Goal: Task Accomplishment & Management: Complete application form

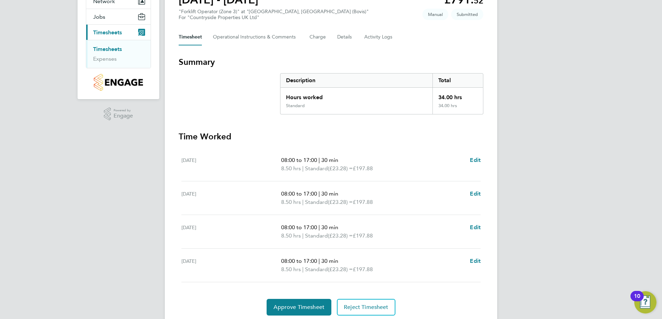
scroll to position [98, 0]
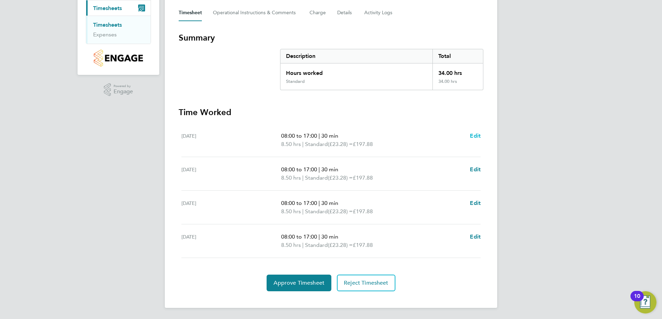
click at [476, 134] on span "Edit" at bounding box center [475, 135] width 11 height 7
select select "30"
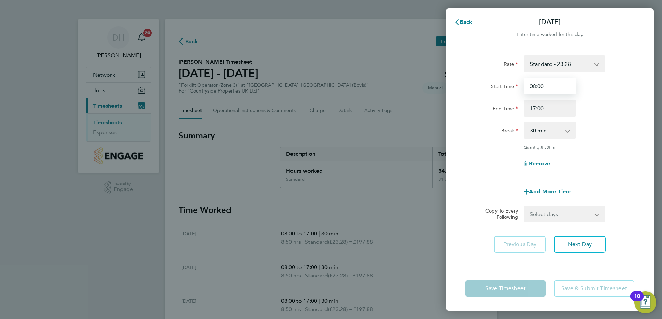
click at [536, 86] on input "08:00" at bounding box center [550, 86] width 53 height 17
type input "09:00"
click at [535, 108] on input "17:00" at bounding box center [550, 108] width 53 height 17
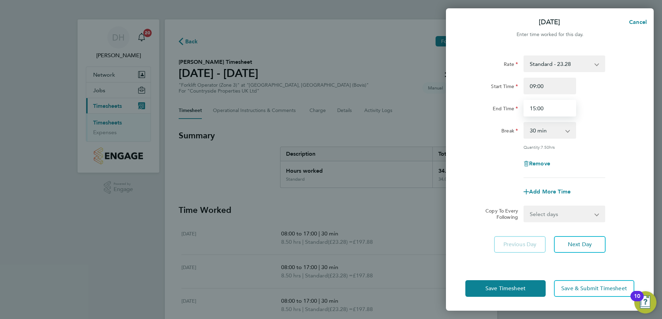
type input "15:00"
click at [567, 132] on app-icon-cross-button at bounding box center [571, 130] width 8 height 15
click at [567, 131] on app-icon-cross-button at bounding box center [571, 130] width 8 height 15
click at [578, 245] on span "Next Day" at bounding box center [580, 244] width 24 height 7
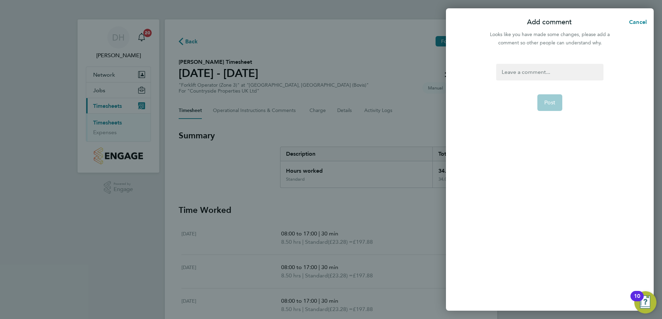
click at [551, 76] on div at bounding box center [549, 72] width 107 height 17
click at [548, 111] on span "Post" at bounding box center [550, 110] width 11 height 7
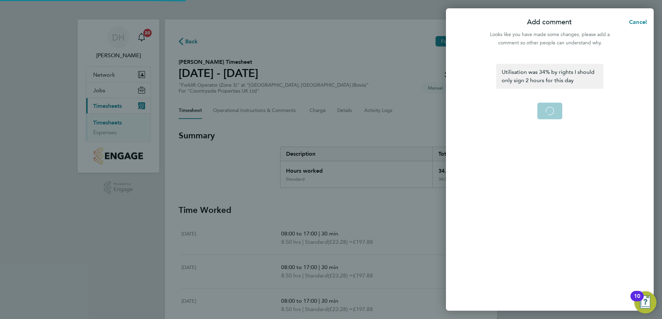
select select "30"
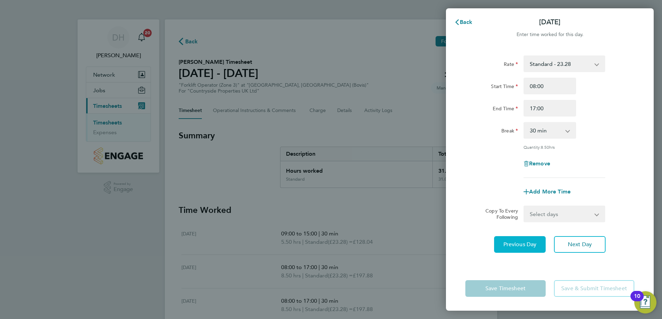
click at [518, 245] on span "Previous Day" at bounding box center [520, 244] width 33 height 7
select select "30"
click at [548, 86] on input "09:00" at bounding box center [550, 86] width 53 height 17
type input "0"
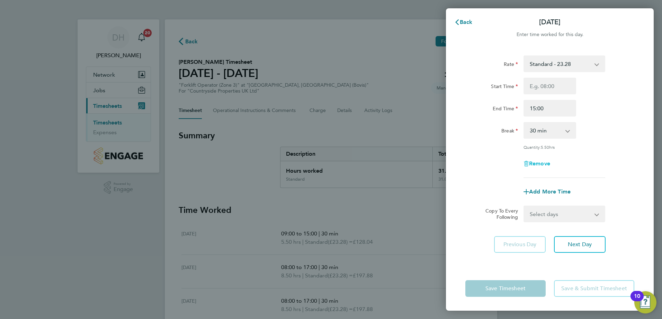
click at [545, 162] on div "Remove" at bounding box center [550, 163] width 58 height 17
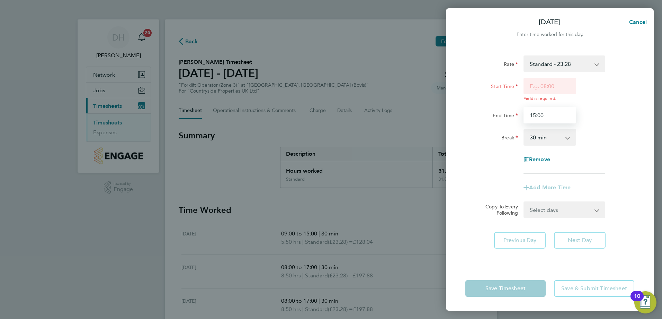
click at [550, 116] on input "15:00" at bounding box center [550, 115] width 53 height 17
click at [543, 158] on span "Remove" at bounding box center [539, 159] width 21 height 7
select select "null"
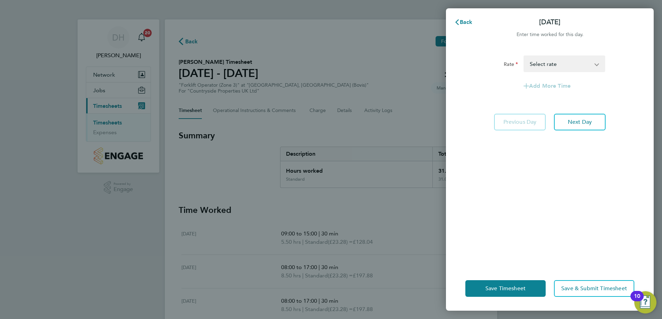
click at [598, 62] on app-icon-cross-button at bounding box center [601, 63] width 8 height 15
click at [577, 120] on span "Next Day" at bounding box center [580, 121] width 24 height 7
select select "30"
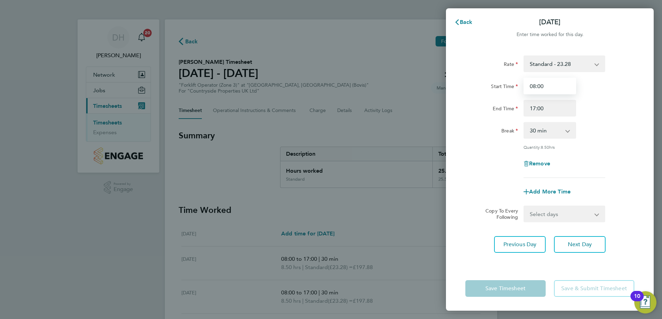
click at [536, 86] on input "08:00" at bounding box center [550, 86] width 53 height 17
type input "09:00"
click at [536, 106] on input "17:00" at bounding box center [550, 108] width 53 height 17
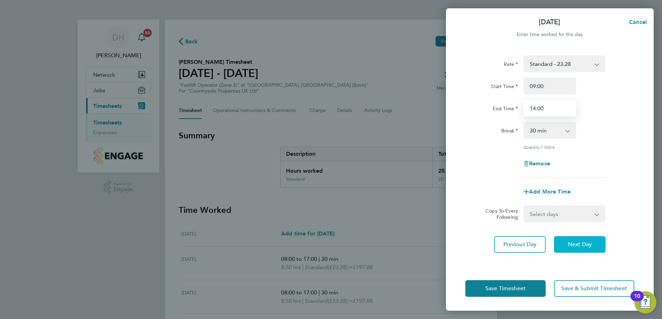
type input "14:00"
click at [573, 242] on span "Next Day" at bounding box center [580, 244] width 24 height 7
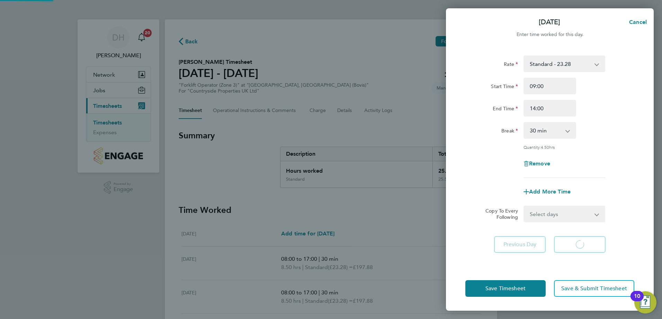
select select "30"
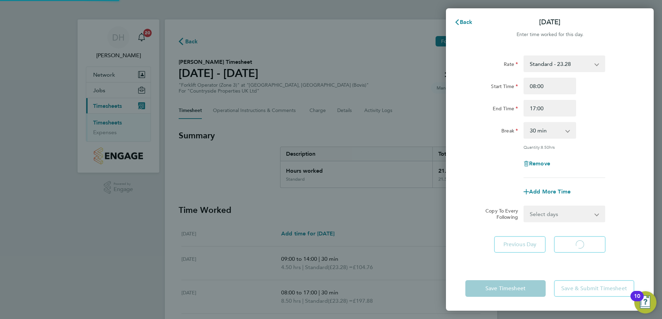
select select "30"
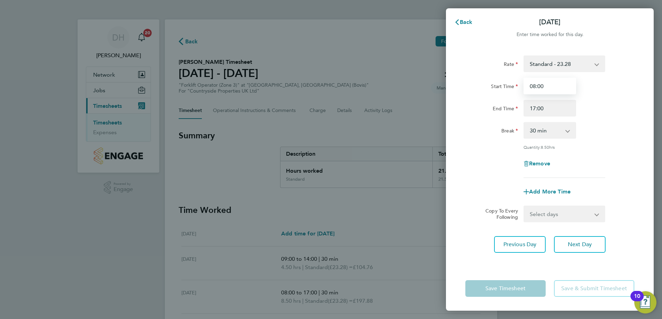
click at [544, 85] on input "08:00" at bounding box center [550, 86] width 53 height 17
type input "08:30"
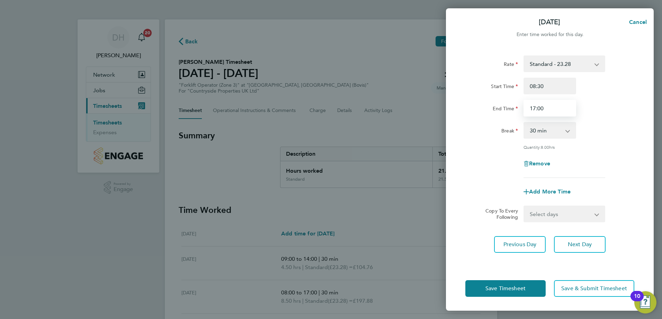
click at [536, 107] on input "17:00" at bounding box center [550, 108] width 53 height 17
type input "15:00"
click at [573, 245] on span "Next Day" at bounding box center [580, 244] width 24 height 7
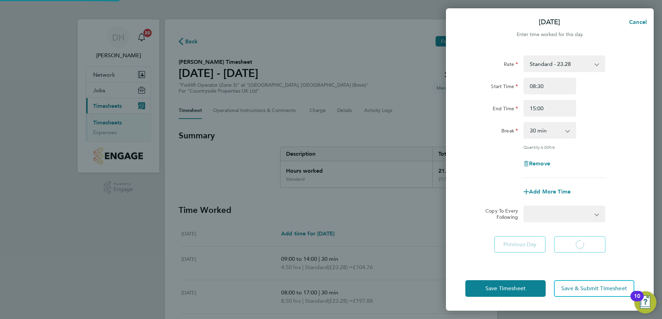
select select "30"
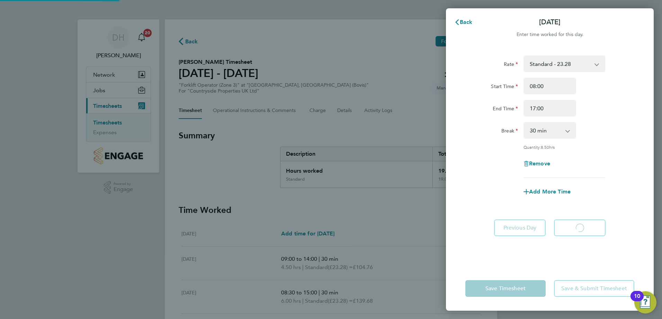
select select "30"
click at [545, 84] on input "08:00" at bounding box center [550, 86] width 53 height 17
type input "08:30"
click at [536, 107] on input "17:00" at bounding box center [550, 108] width 53 height 17
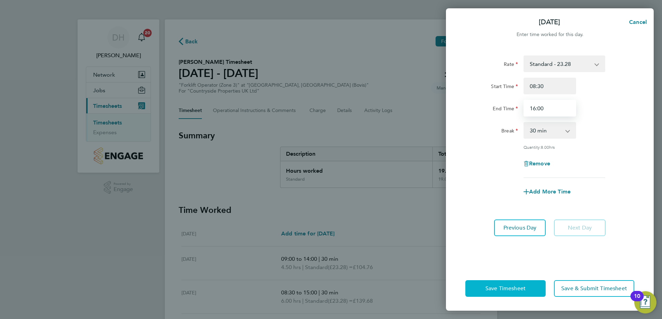
type input "16:00"
click at [501, 285] on span "Save Timesheet" at bounding box center [506, 288] width 40 height 7
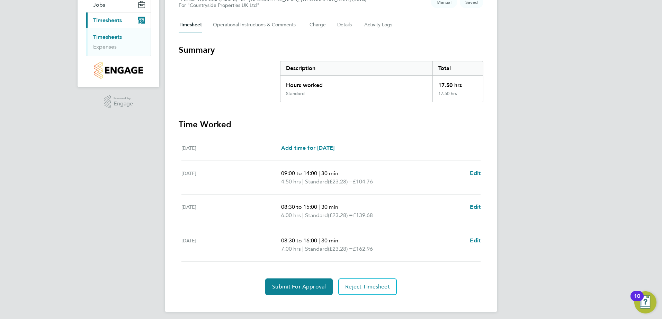
scroll to position [89, 0]
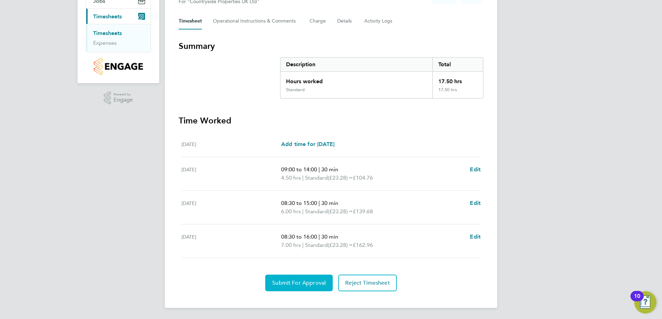
click at [290, 281] on span "Submit For Approval" at bounding box center [299, 282] width 54 height 7
click at [310, 281] on span "Approve Timesheet" at bounding box center [299, 282] width 51 height 7
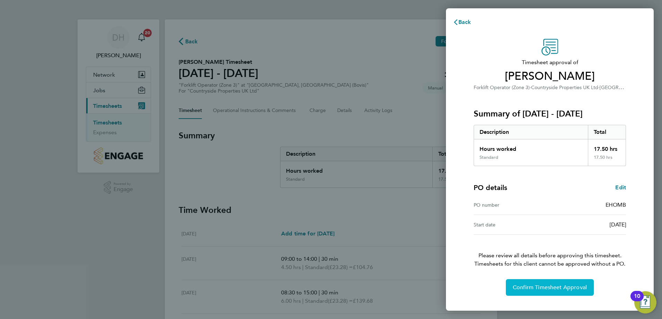
click at [534, 287] on span "Confirm Timesheet Approval" at bounding box center [550, 287] width 74 height 7
